Goal: Task Accomplishment & Management: Complete application form

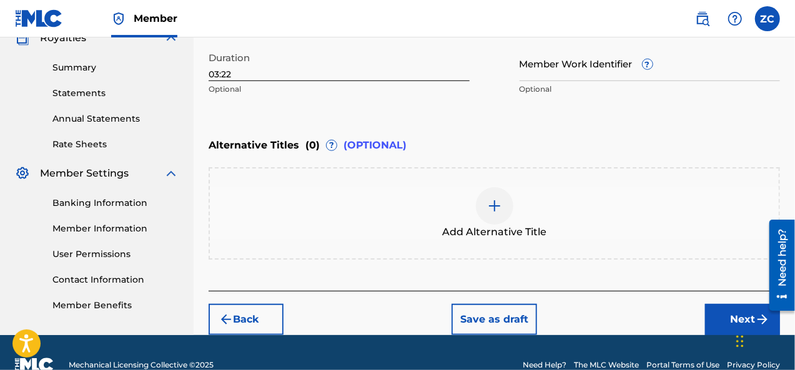
scroll to position [392, 0]
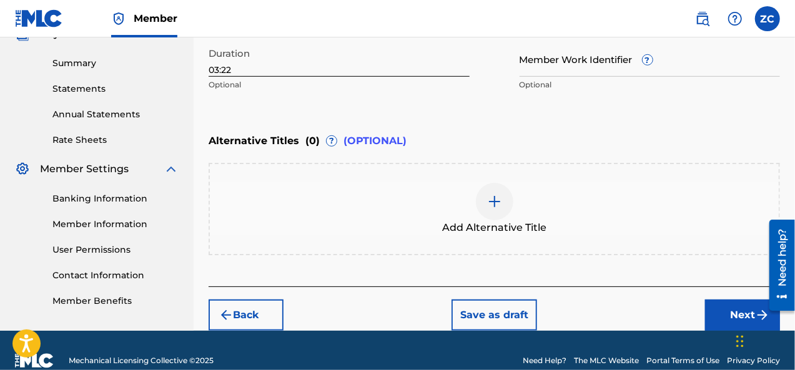
click at [720, 309] on button "Next" at bounding box center [742, 315] width 75 height 31
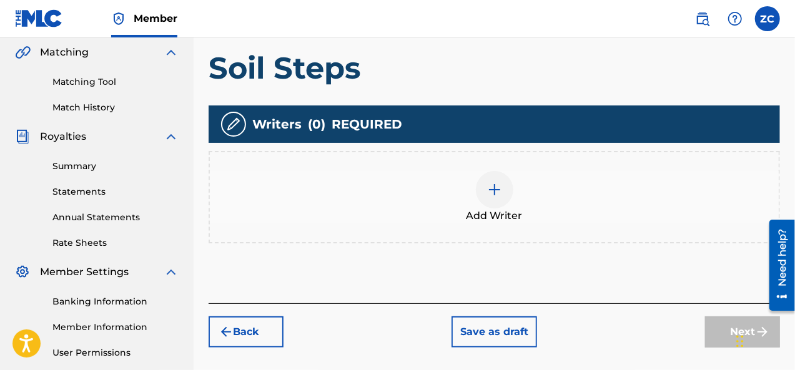
scroll to position [304, 0]
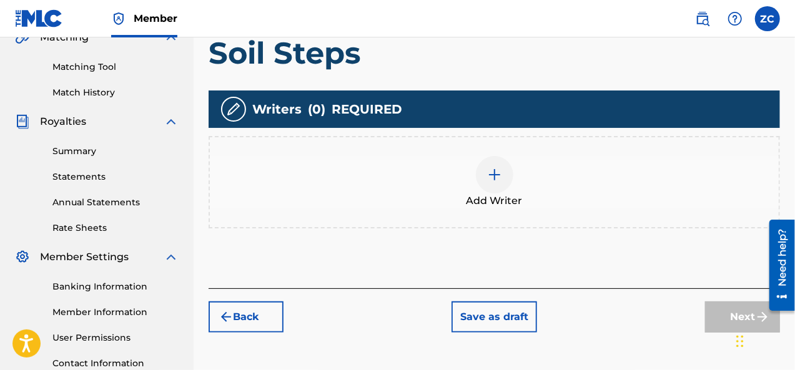
click at [505, 174] on div at bounding box center [494, 174] width 37 height 37
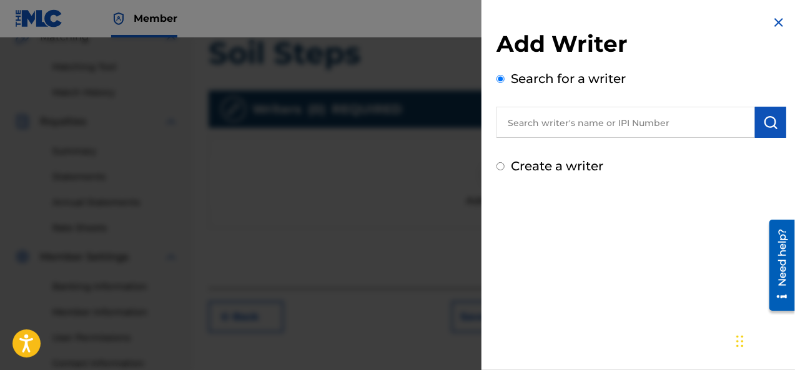
click at [542, 124] on input "text" at bounding box center [626, 122] width 259 height 31
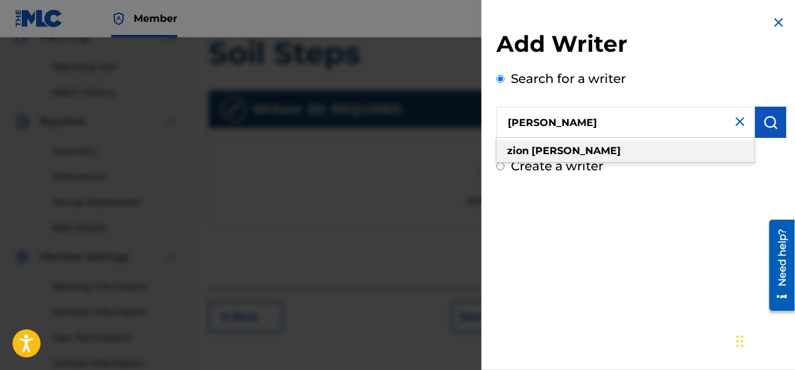
click at [542, 154] on strong "carr" at bounding box center [576, 151] width 89 height 12
type input "zion carr"
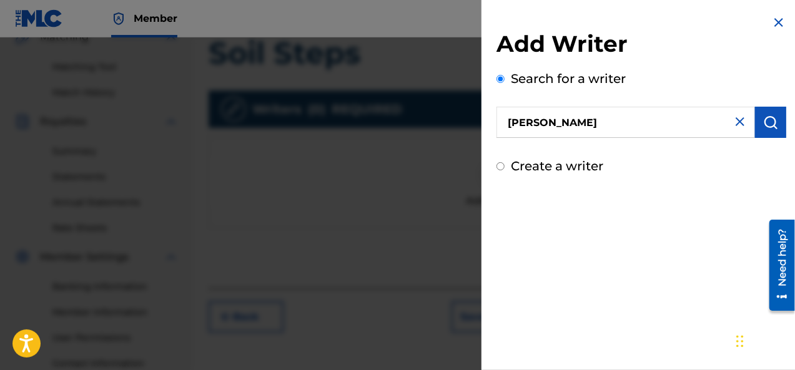
click at [765, 124] on img "submit" at bounding box center [770, 122] width 15 height 15
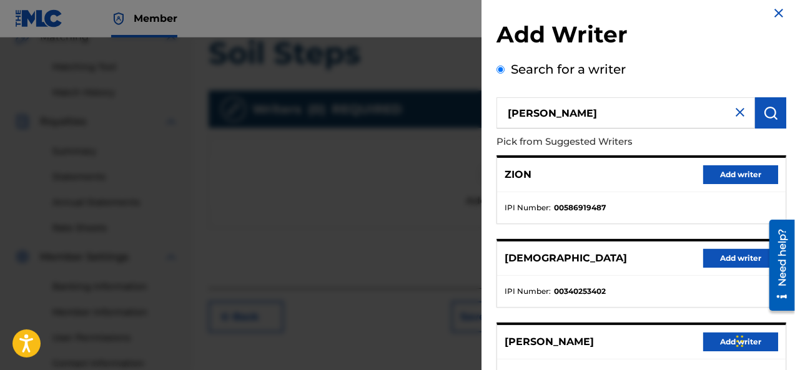
scroll to position [0, 0]
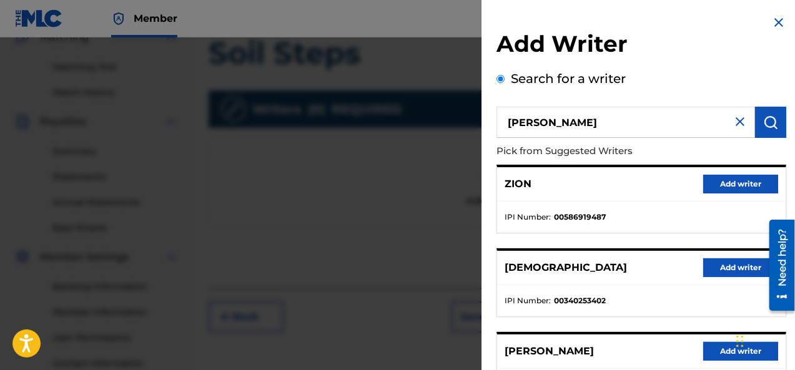
click at [736, 119] on img at bounding box center [740, 121] width 15 height 15
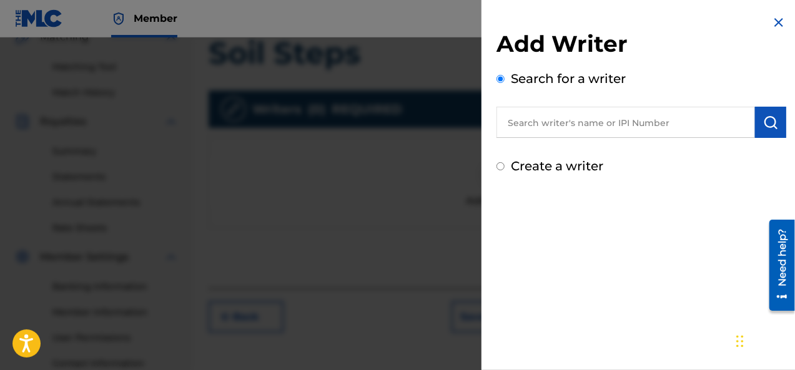
click at [673, 132] on input "text" at bounding box center [626, 122] width 259 height 31
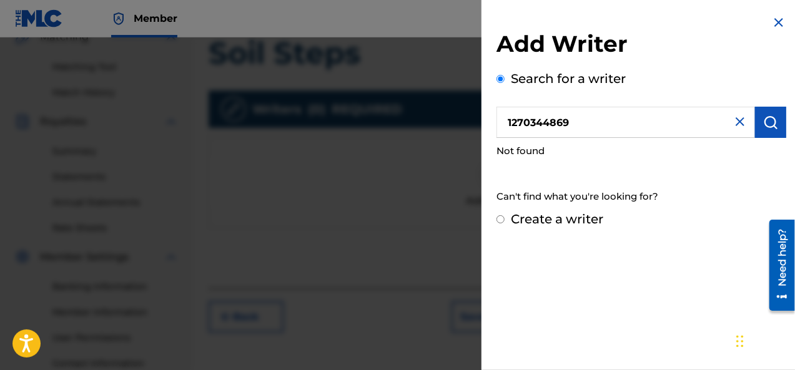
click at [506, 127] on input "1270344869" at bounding box center [626, 122] width 259 height 31
click at [767, 126] on img "submit" at bounding box center [770, 122] width 15 height 15
click at [514, 122] on input "#1270344869" at bounding box center [626, 122] width 259 height 31
type input "01270344869"
click at [773, 125] on img "submit" at bounding box center [770, 122] width 15 height 15
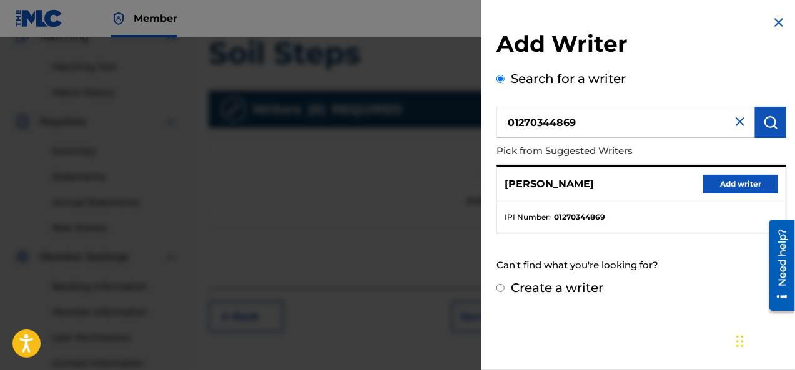
click at [736, 184] on button "Add writer" at bounding box center [740, 184] width 75 height 19
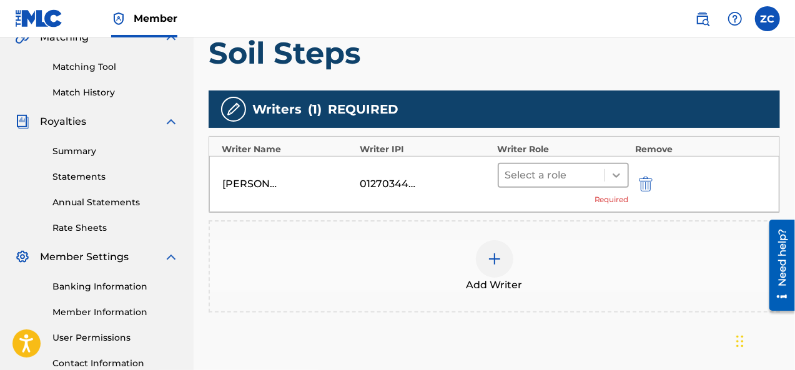
click at [613, 172] on icon at bounding box center [616, 175] width 12 height 12
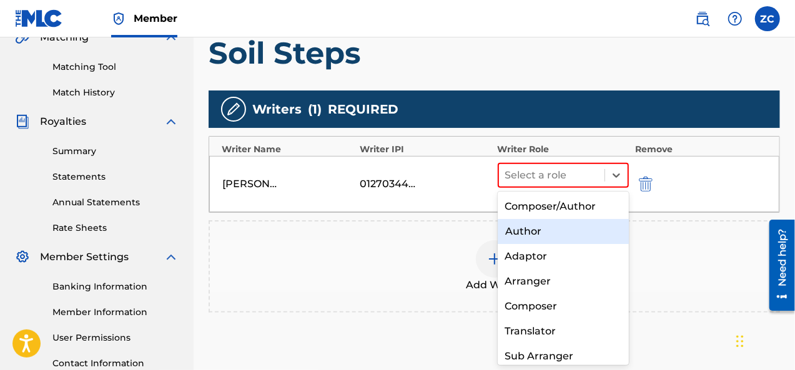
click at [557, 229] on div "Author" at bounding box center [564, 231] width 132 height 25
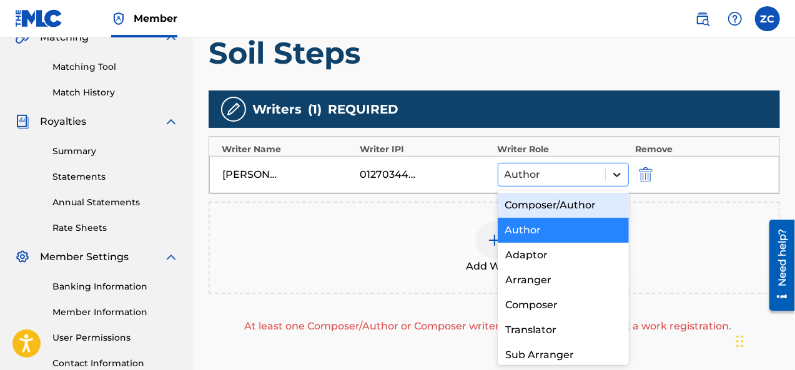
click at [618, 173] on icon at bounding box center [617, 175] width 12 height 12
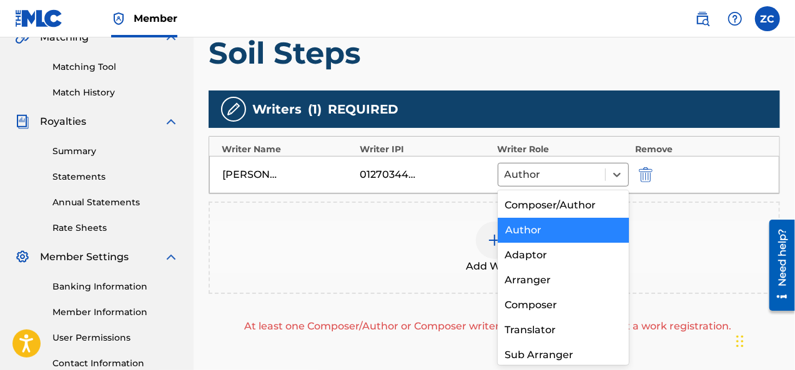
scroll to position [5, 0]
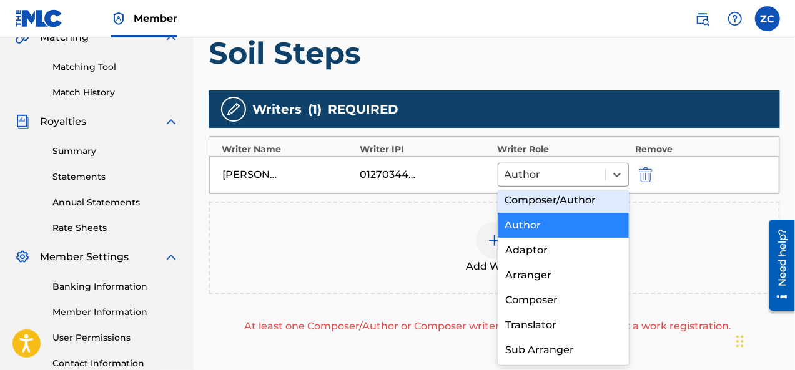
click at [543, 197] on div "Composer/Author" at bounding box center [564, 200] width 132 height 25
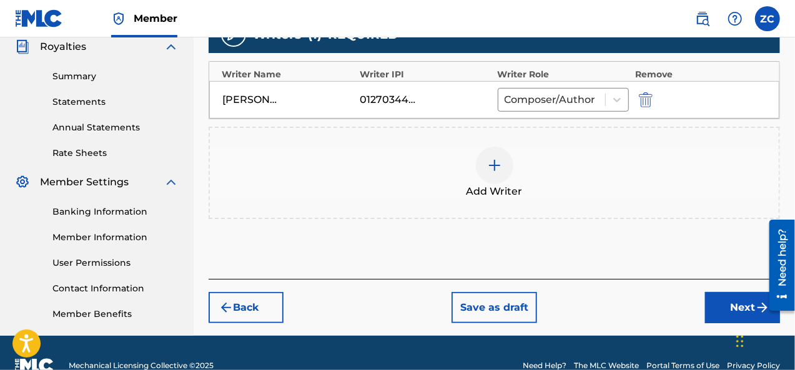
scroll to position [404, 0]
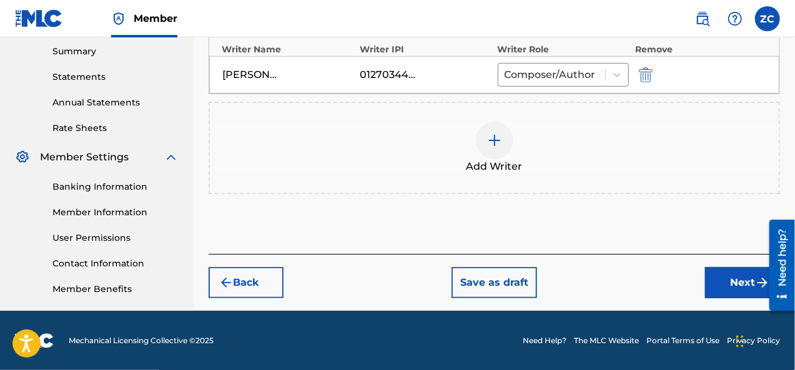
click at [734, 291] on button "Next" at bounding box center [742, 282] width 75 height 31
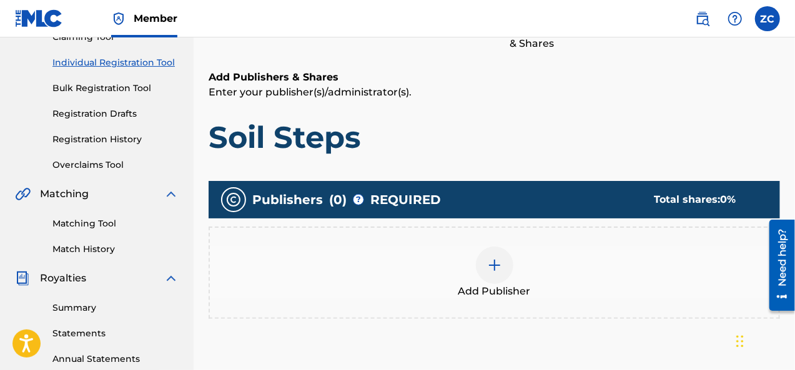
scroll to position [197, 0]
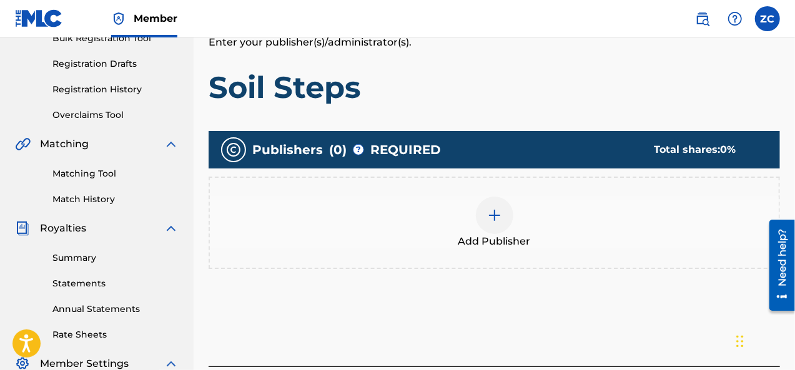
click at [488, 221] on img at bounding box center [494, 215] width 15 height 15
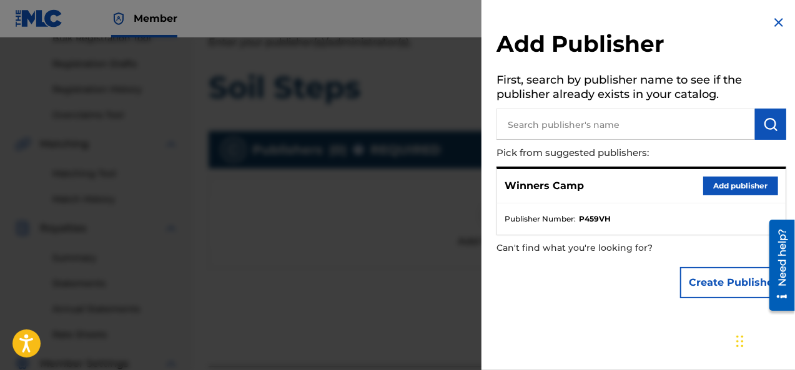
click at [710, 185] on button "Add publisher" at bounding box center [740, 186] width 75 height 19
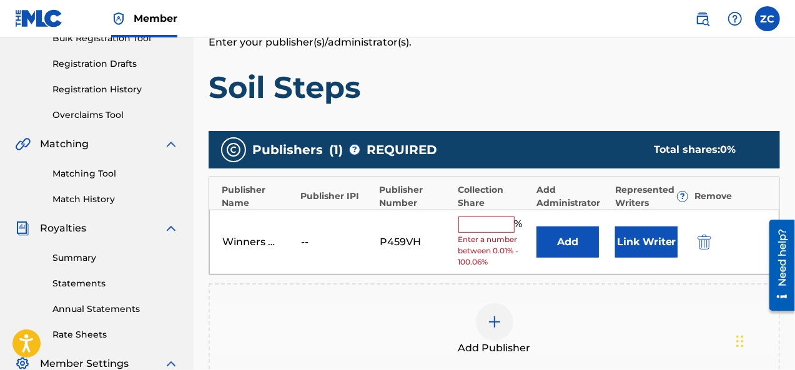
click at [478, 223] on input "text" at bounding box center [487, 225] width 56 height 16
type input "100"
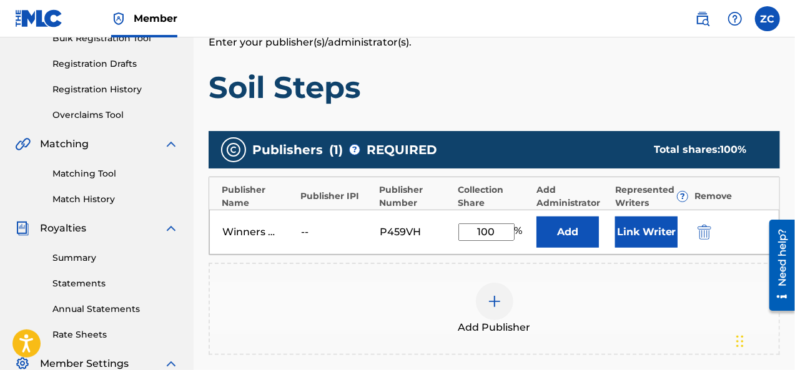
click at [635, 227] on button "Link Writer" at bounding box center [646, 232] width 62 height 31
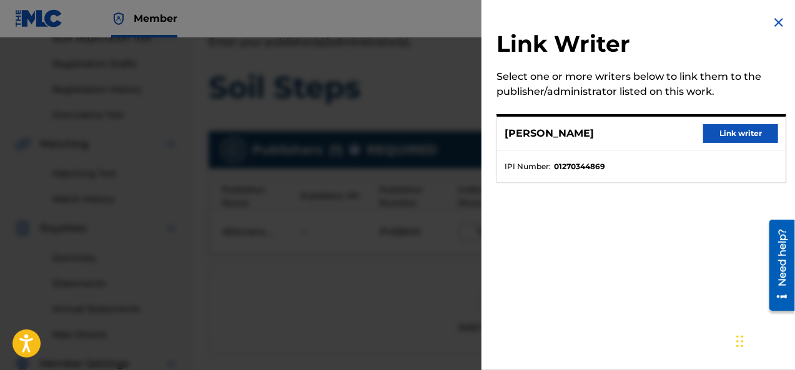
click at [718, 129] on button "Link writer" at bounding box center [740, 133] width 75 height 19
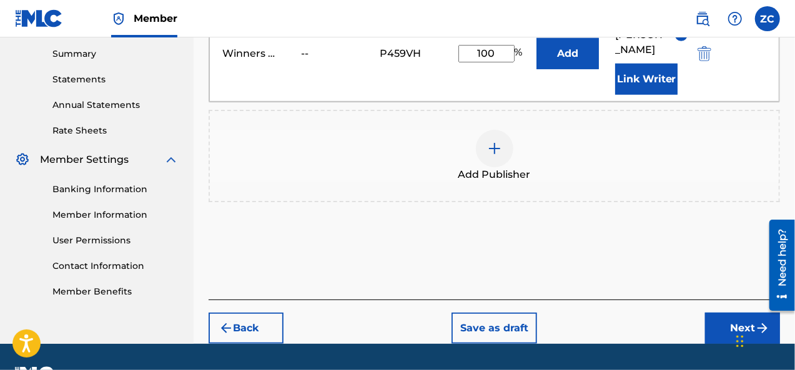
scroll to position [394, 0]
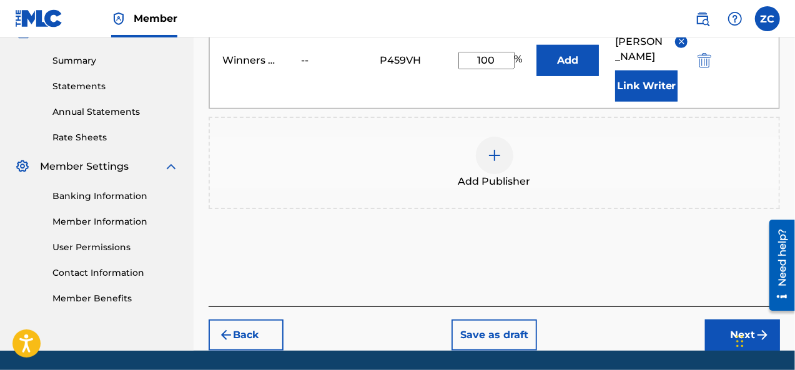
click at [722, 320] on button "Next" at bounding box center [742, 335] width 75 height 31
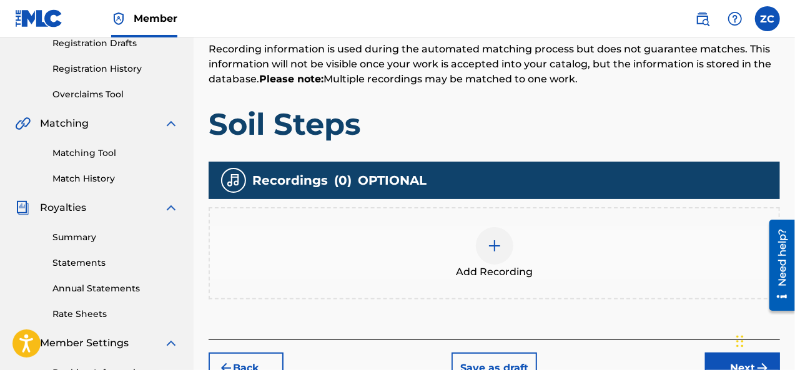
scroll to position [219, 0]
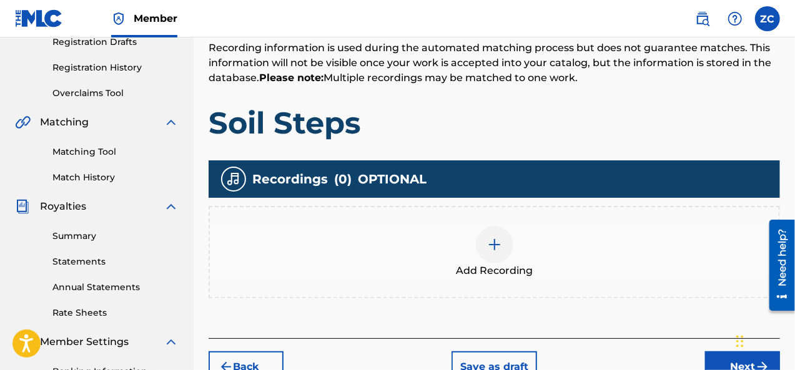
click at [493, 253] on div at bounding box center [494, 244] width 37 height 37
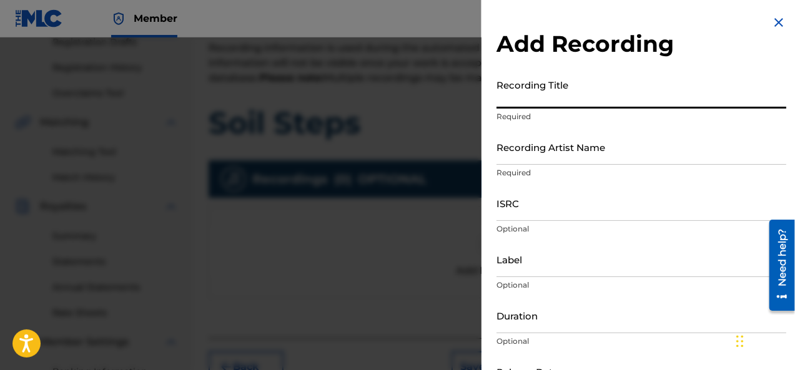
click at [512, 89] on input "Recording Title" at bounding box center [642, 91] width 290 height 36
type input "Soil Steps"
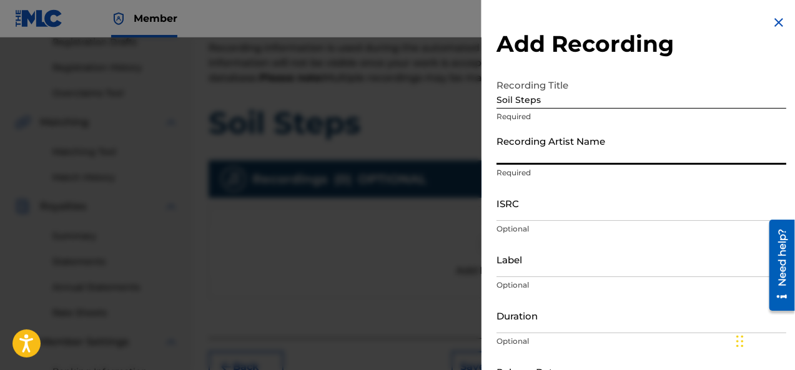
click at [511, 146] on input "Recording Artist Name" at bounding box center [642, 147] width 290 height 36
type input "FreakVanGogh"
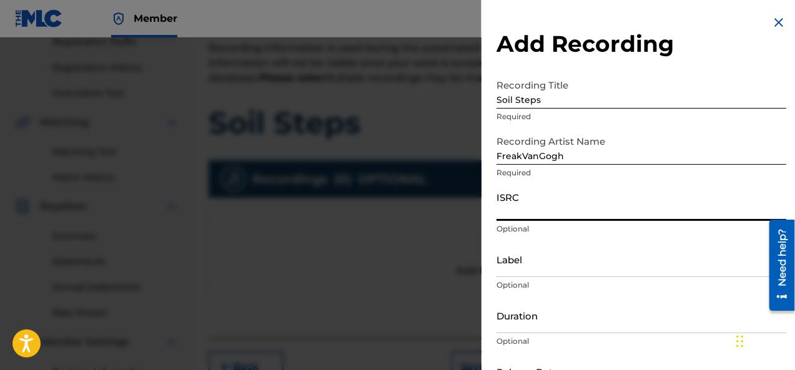
click at [553, 212] on input "ISRC" at bounding box center [642, 204] width 290 height 36
type input "QZWFE2501861"
click at [521, 269] on input "Label" at bounding box center [642, 260] width 290 height 36
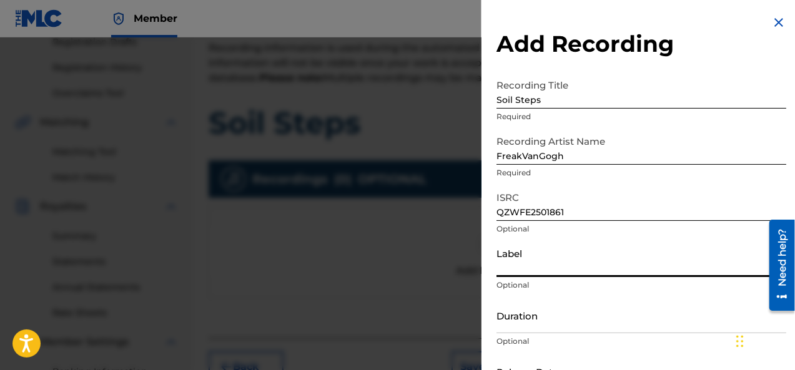
type input "Winners Camp"
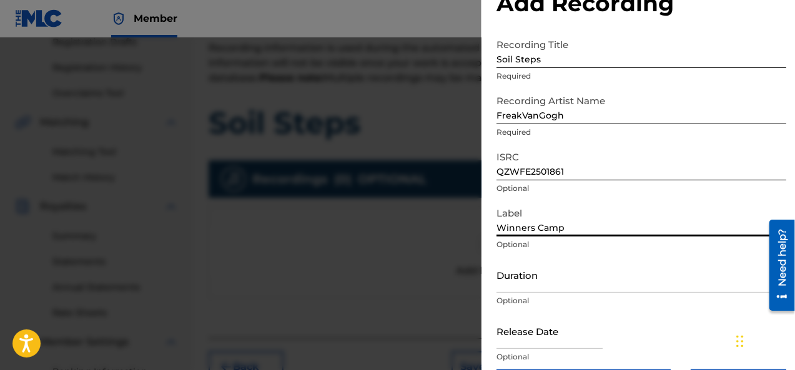
scroll to position [86, 0]
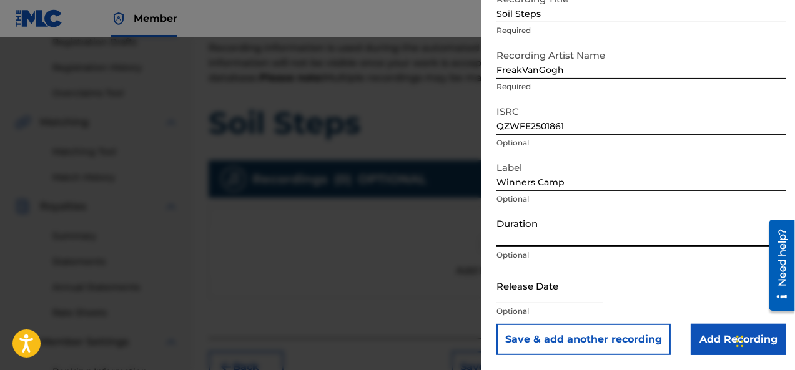
click at [535, 242] on input "Duration" at bounding box center [642, 230] width 290 height 36
type input "03:22"
select select "7"
select select "2025"
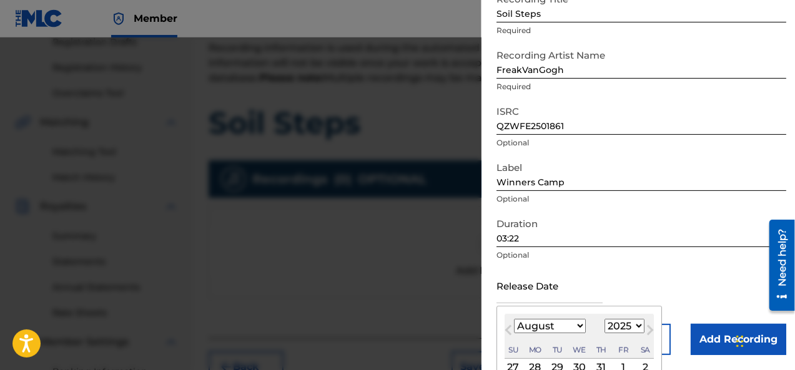
click at [530, 298] on input "text" at bounding box center [550, 286] width 106 height 36
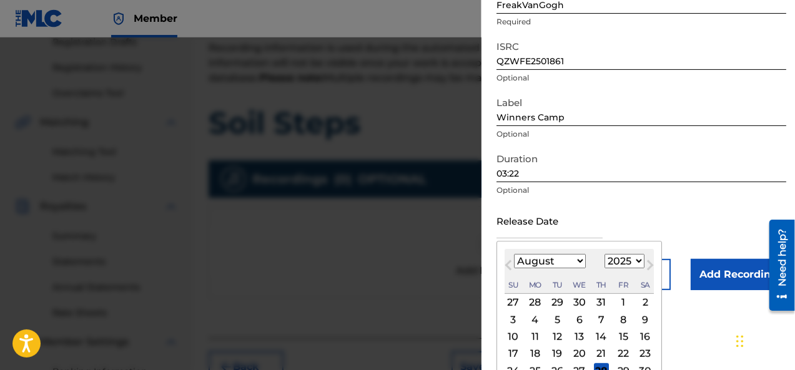
scroll to position [183, 0]
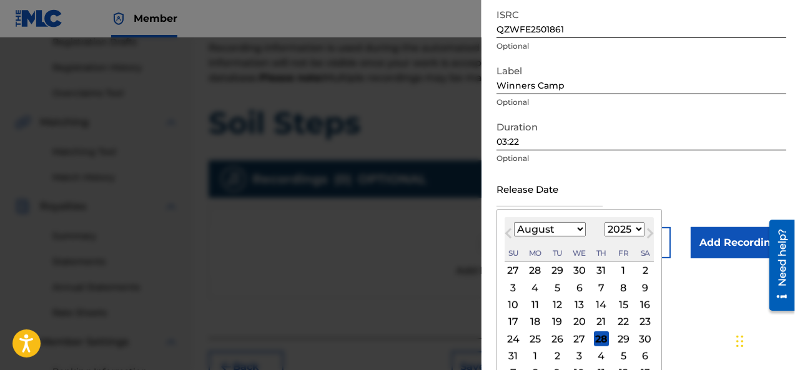
click at [623, 268] on div "1" at bounding box center [623, 271] width 15 height 15
type input "August 1 2025"
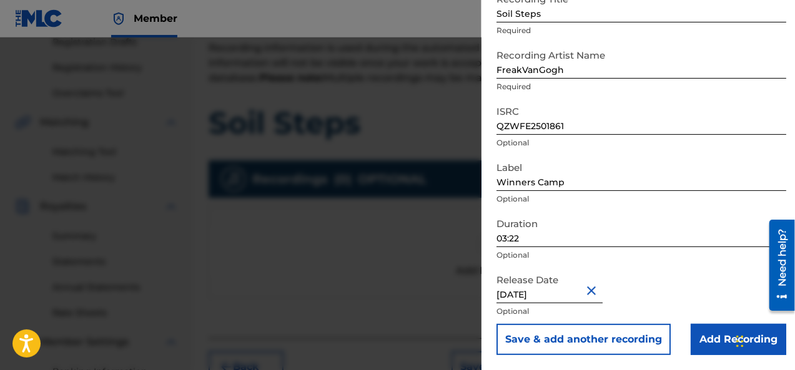
scroll to position [86, 0]
click at [713, 339] on input "Add Recording" at bounding box center [739, 339] width 96 height 31
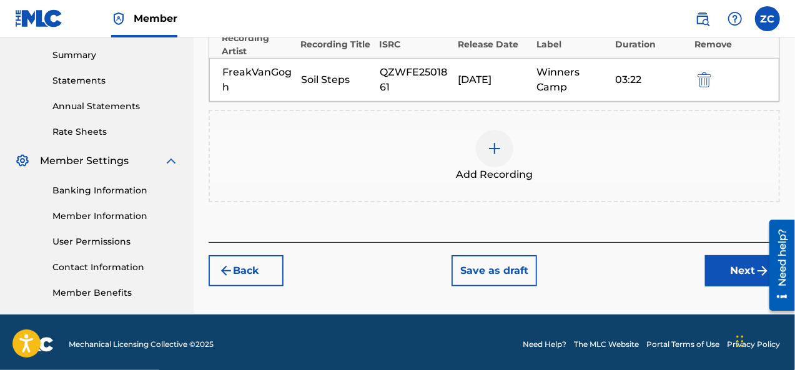
scroll to position [399, 0]
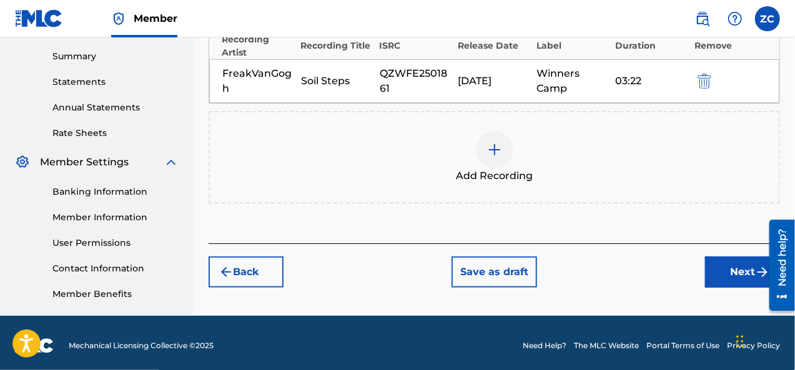
click at [727, 279] on button "Next" at bounding box center [742, 272] width 75 height 31
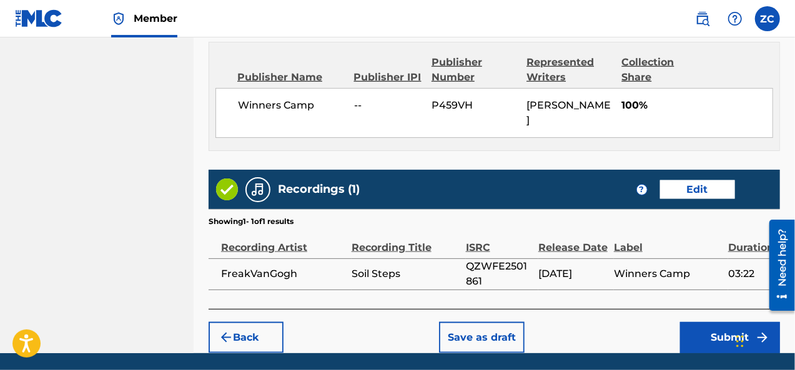
scroll to position [698, 0]
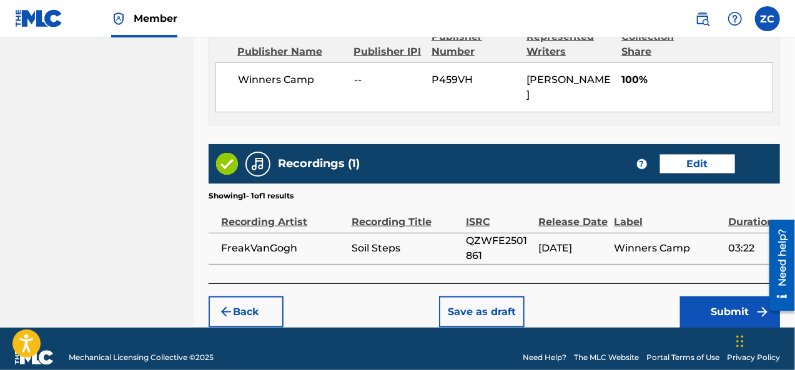
click at [702, 297] on button "Submit" at bounding box center [730, 312] width 100 height 31
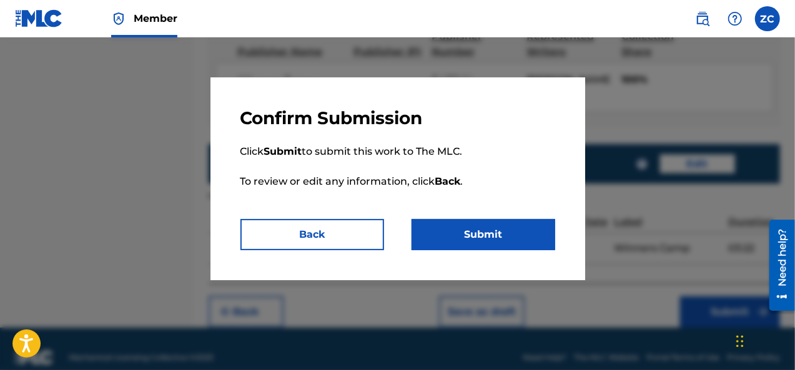
click at [542, 239] on button "Submit" at bounding box center [484, 234] width 144 height 31
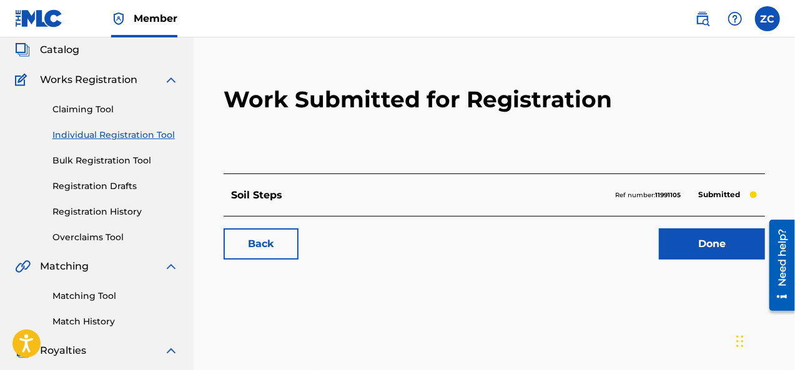
scroll to position [72, 0]
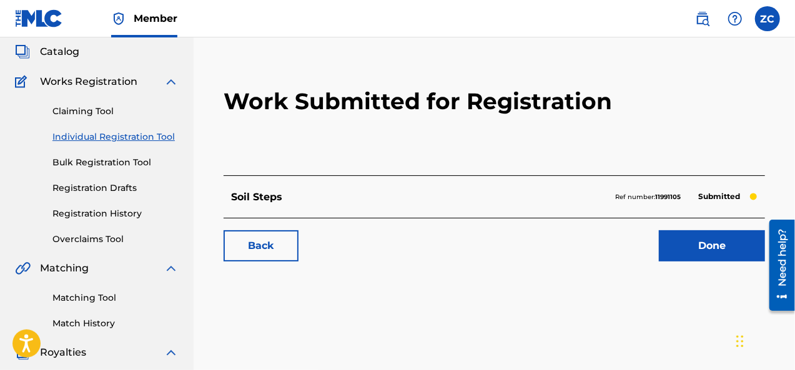
click at [660, 250] on link "Done" at bounding box center [712, 246] width 106 height 31
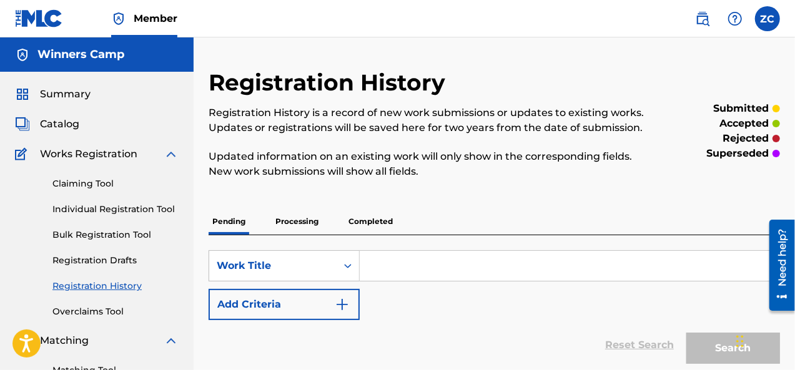
click at [75, 129] on span "Catalog" at bounding box center [59, 124] width 39 height 15
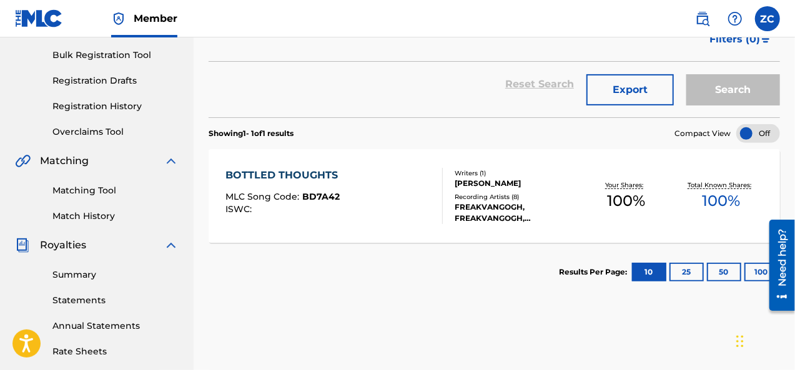
scroll to position [180, 0]
click at [467, 211] on div "FREAKVANGOGH, FREAKVANGOGH, FREAKVANGOGH, FREAKVANGOGH, FREAKVANGOGH" at bounding box center [517, 213] width 124 height 22
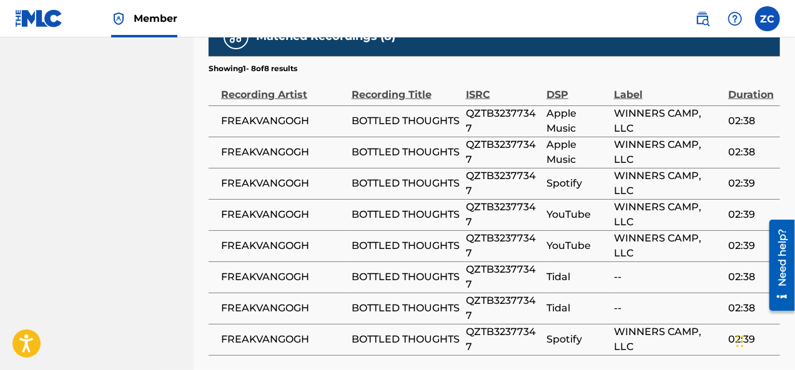
scroll to position [743, 0]
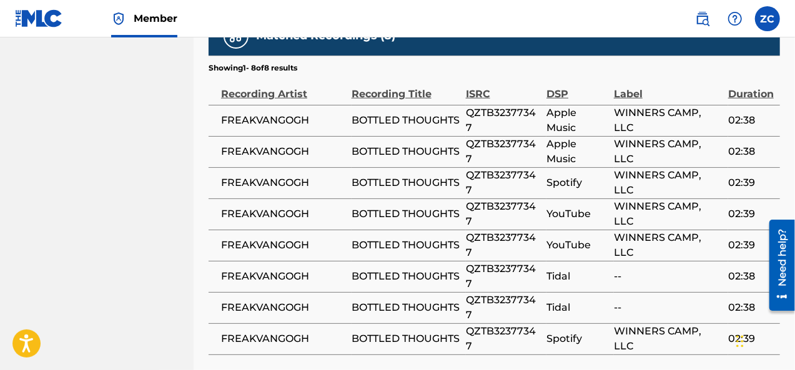
click at [617, 277] on span "--" at bounding box center [668, 276] width 108 height 15
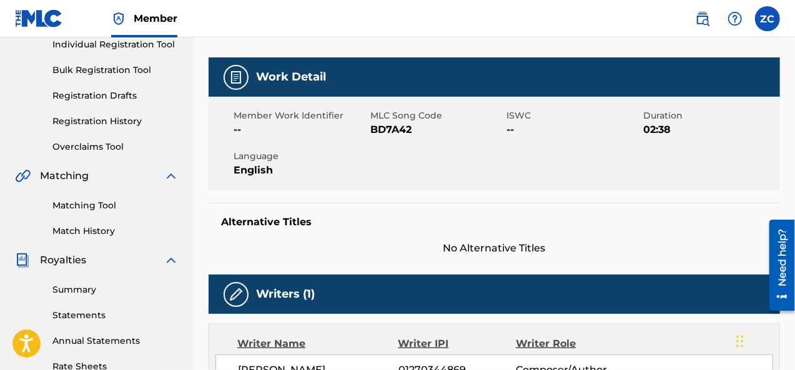
scroll to position [0, 0]
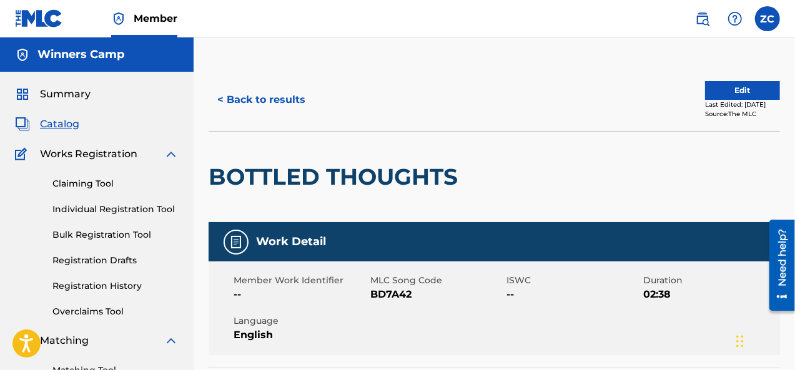
click at [275, 103] on button "< Back to results" at bounding box center [262, 99] width 106 height 31
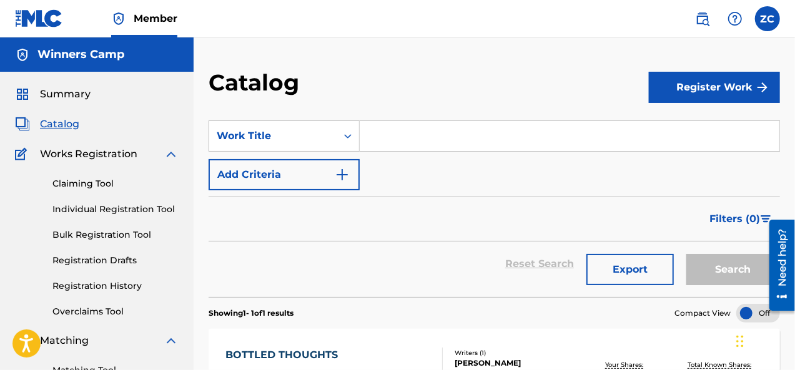
click at [74, 94] on span "Summary" at bounding box center [65, 94] width 51 height 15
